Goal: Find specific page/section: Find specific page/section

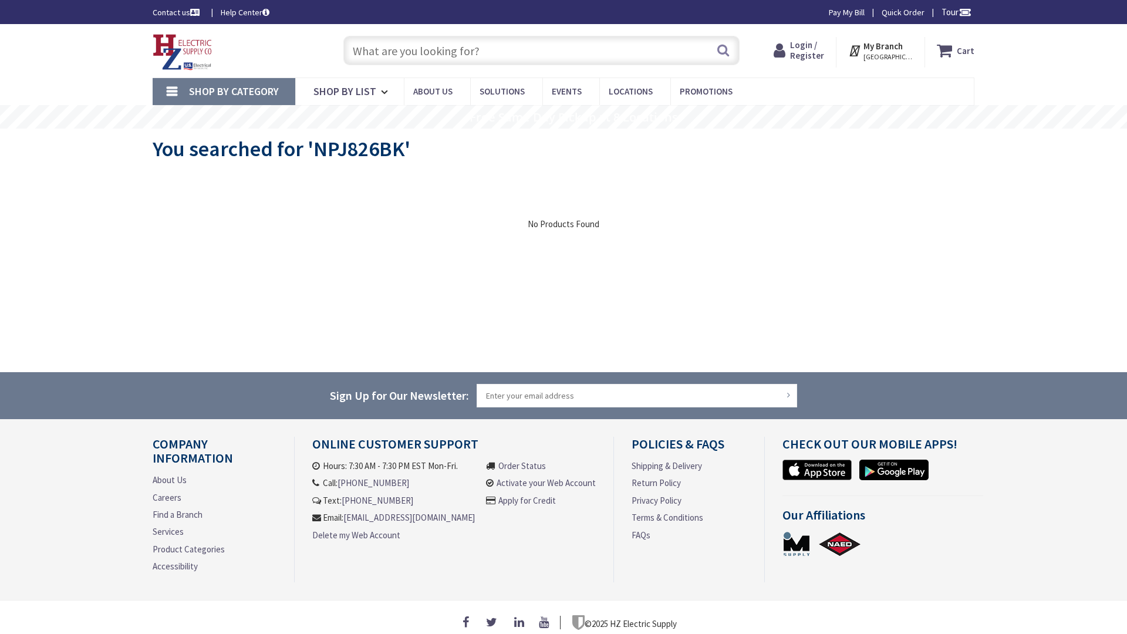
type input "[PERSON_NAME], [PERSON_NAME], IN 46902, [GEOGRAPHIC_DATA]"
